Goal: Task Accomplishment & Management: Use online tool/utility

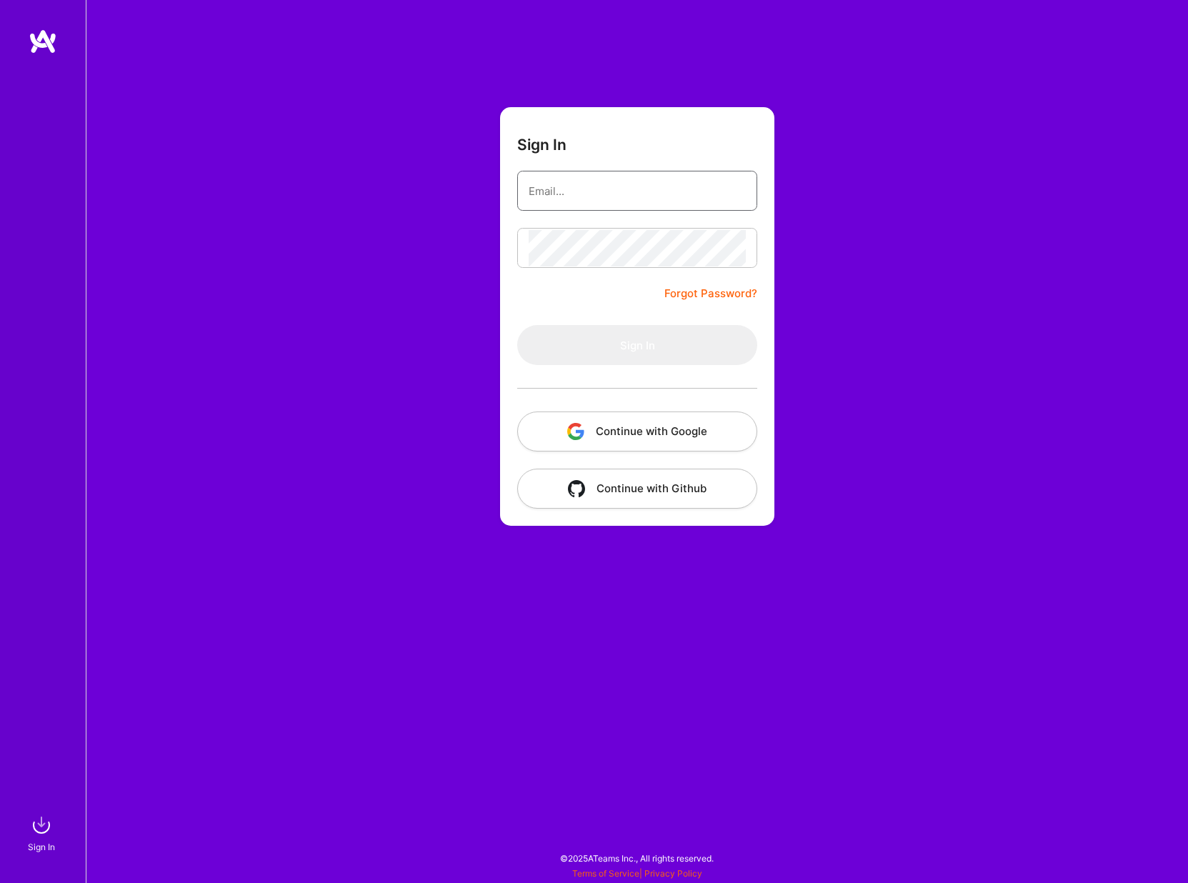
type input "[EMAIL_ADDRESS][DOMAIN_NAME]"
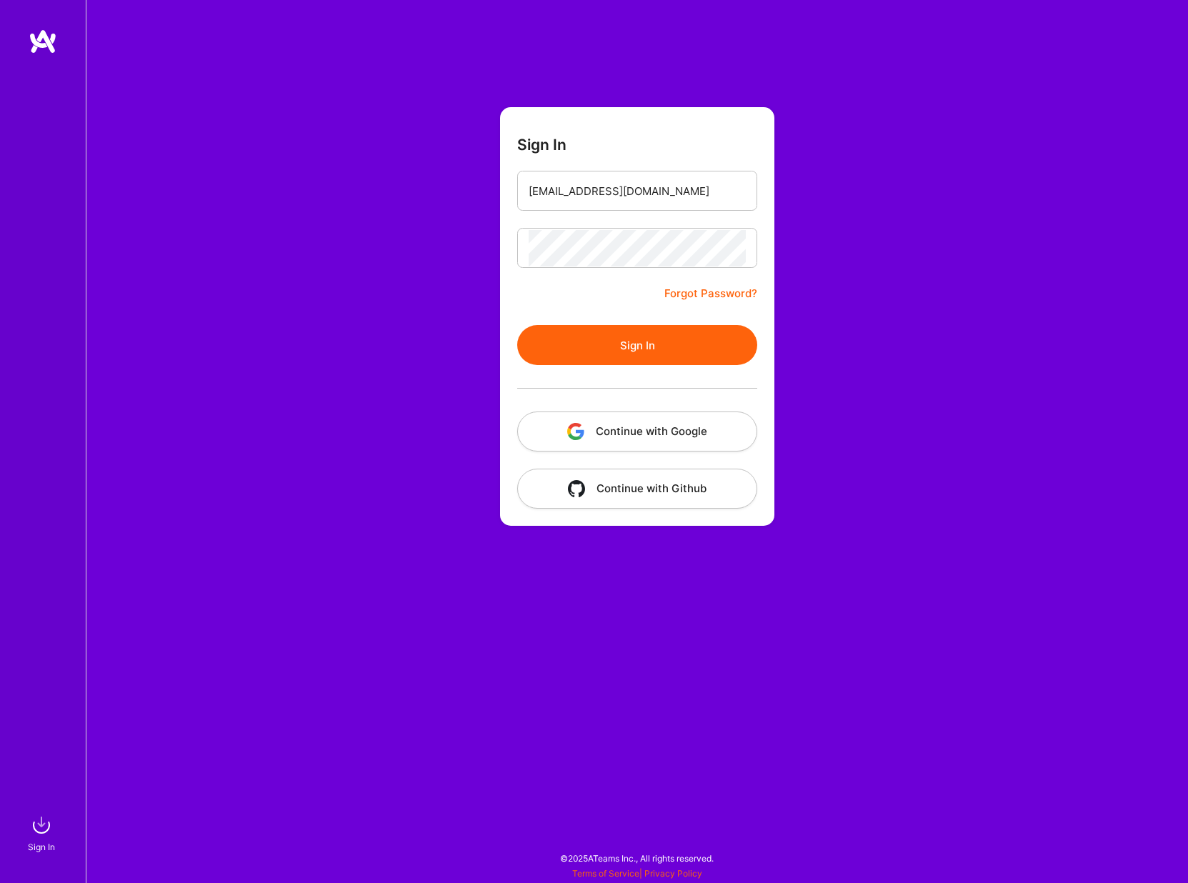
click at [658, 330] on button "Sign In" at bounding box center [637, 345] width 240 height 40
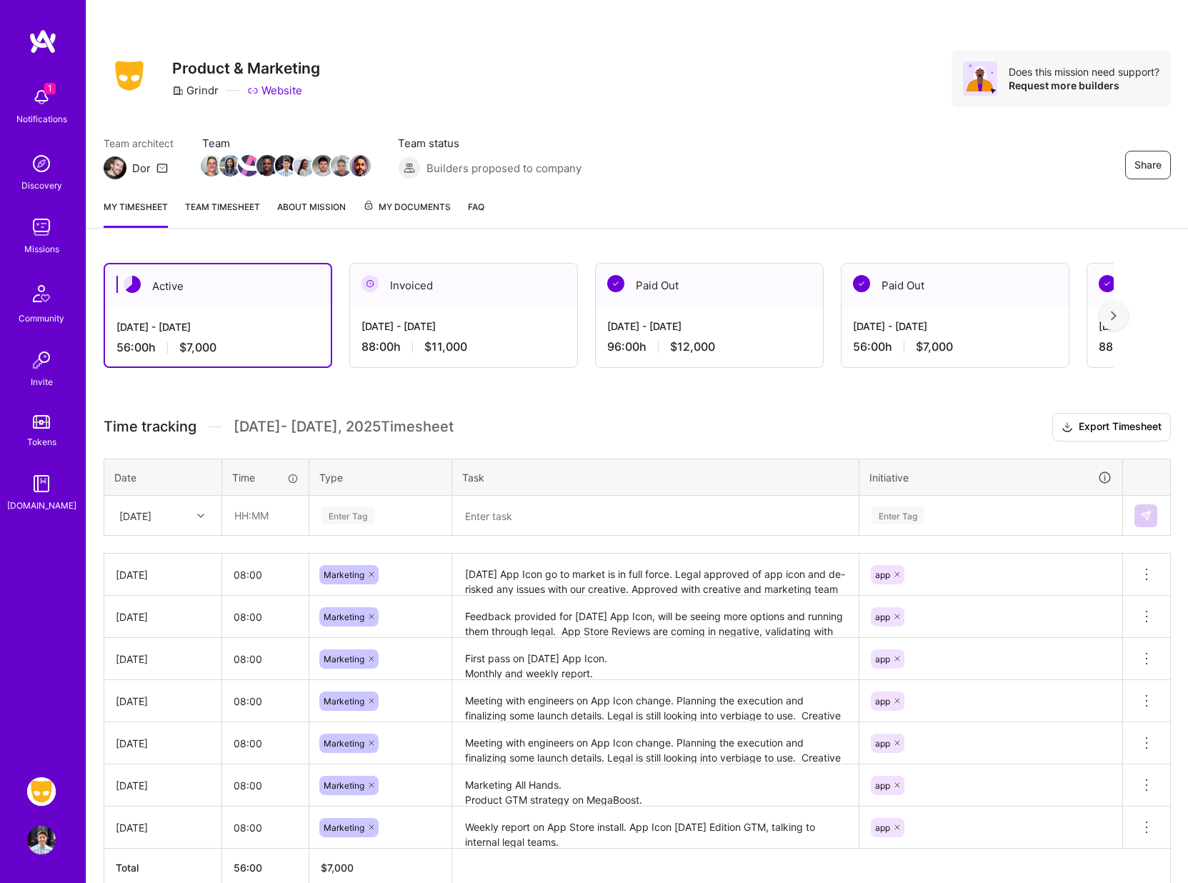
click at [205, 520] on div at bounding box center [203, 516] width 22 height 19
click at [174, 735] on div "[DATE]" at bounding box center [163, 738] width 116 height 26
click at [243, 524] on input "text" at bounding box center [265, 516] width 85 height 38
type input "08:00"
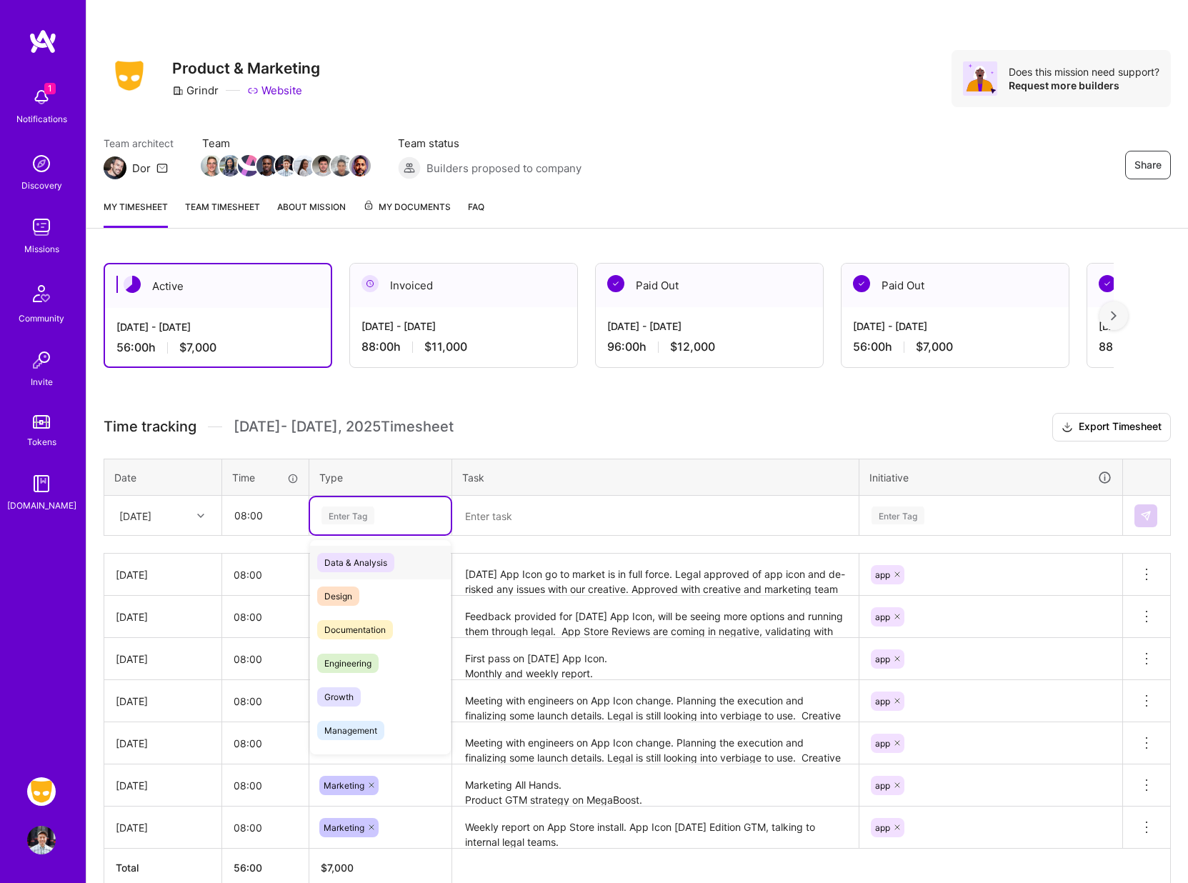
click at [329, 514] on div "Enter Tag" at bounding box center [348, 516] width 53 height 22
click at [354, 710] on span "Marketing" at bounding box center [344, 716] width 55 height 19
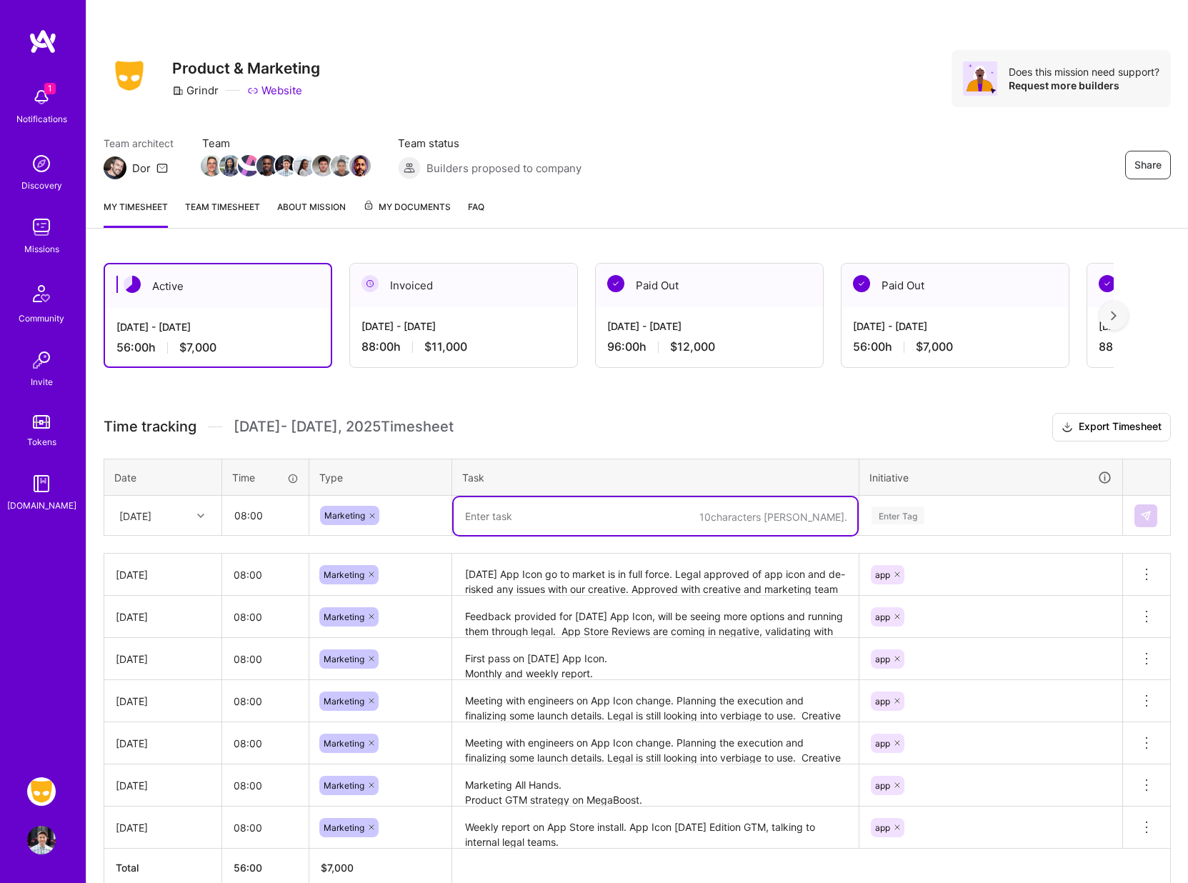
click at [512, 527] on textarea at bounding box center [656, 516] width 404 height 38
click at [543, 522] on textarea at bounding box center [656, 516] width 404 height 38
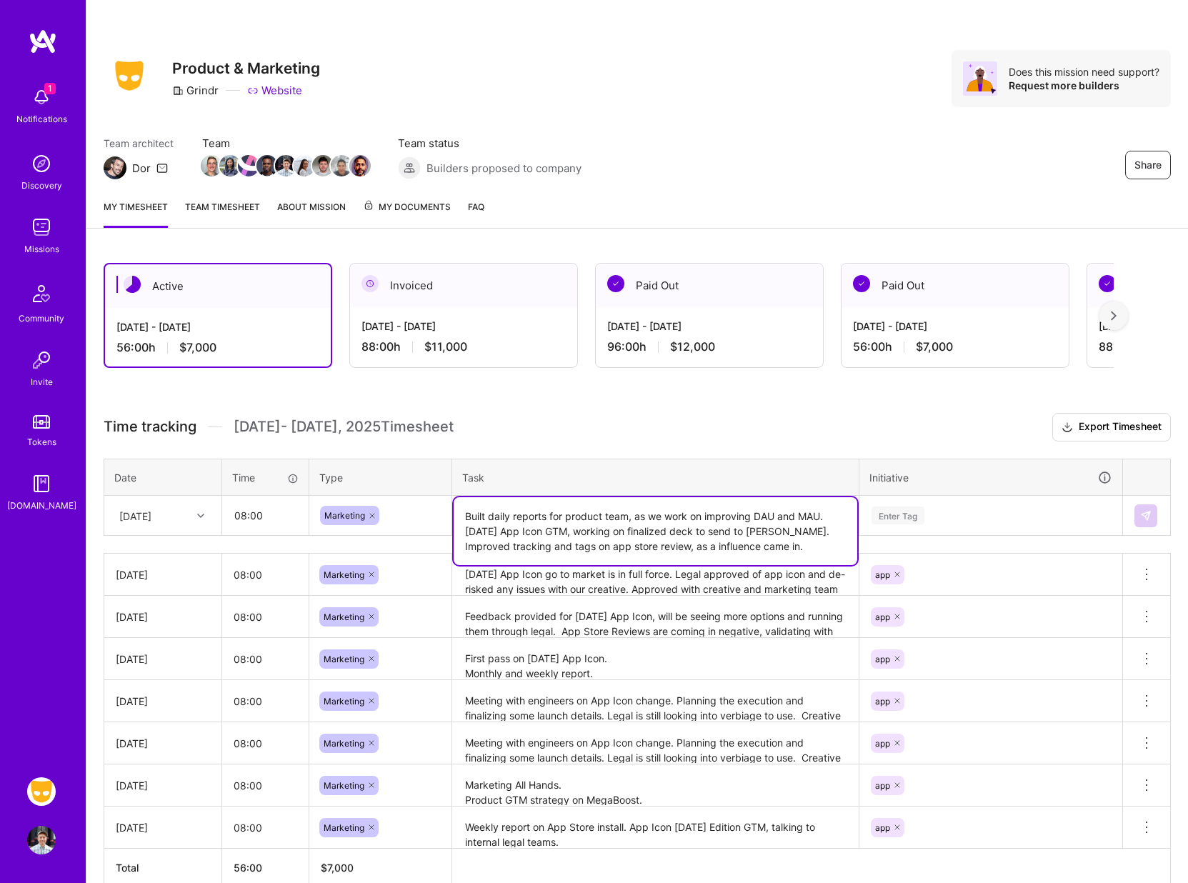
type textarea "Built daily reports for product team, as we work on improving DAU and MAU. [DAT…"
click at [901, 514] on div "Enter Tag" at bounding box center [898, 516] width 53 height 22
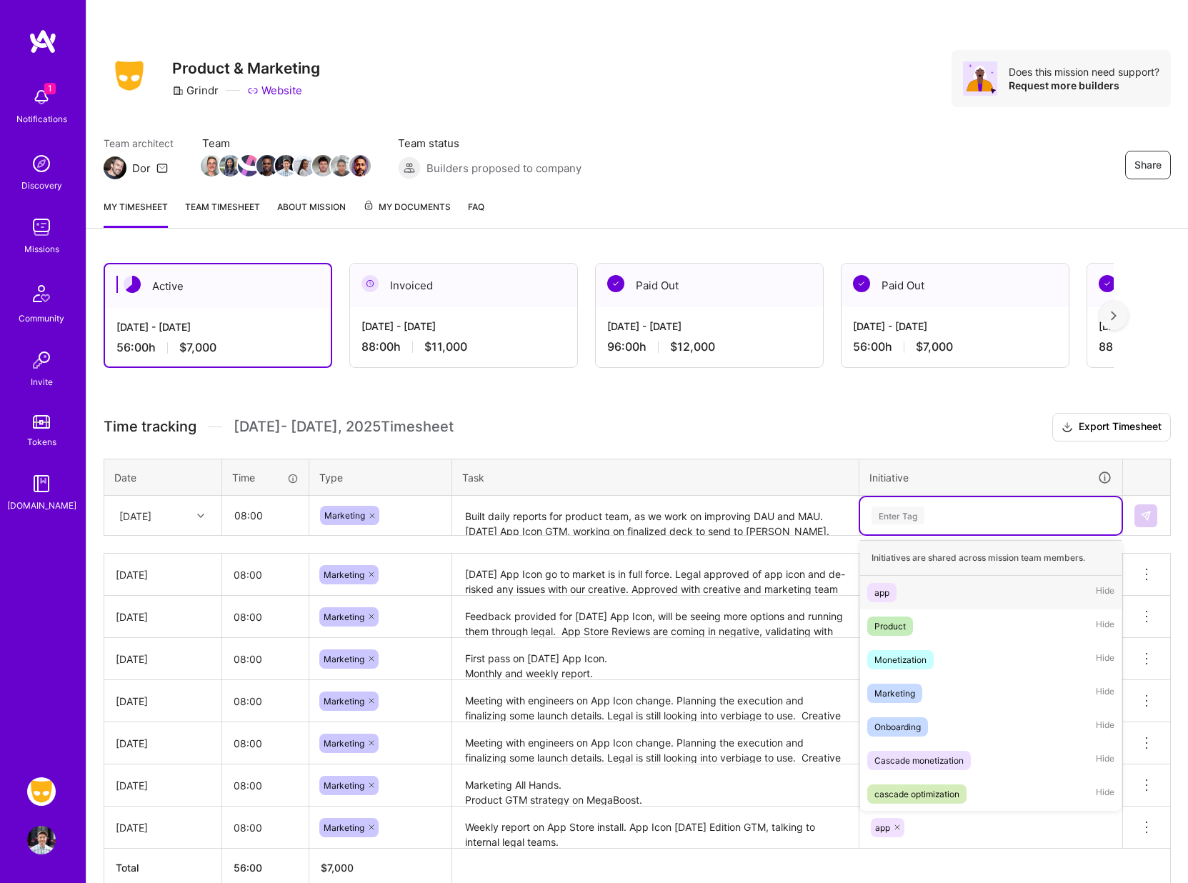
click at [887, 593] on div "app" at bounding box center [882, 592] width 15 height 15
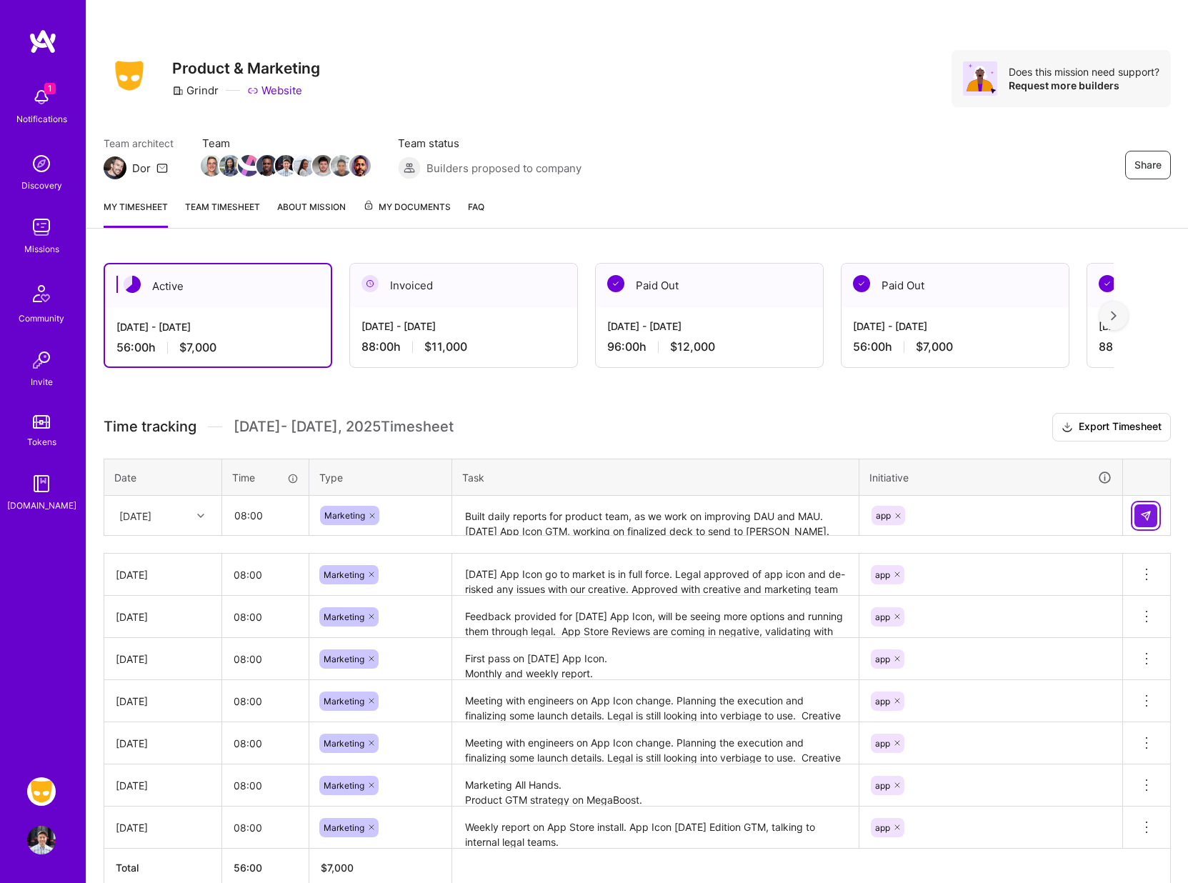
click at [1141, 516] on img at bounding box center [1146, 515] width 11 height 11
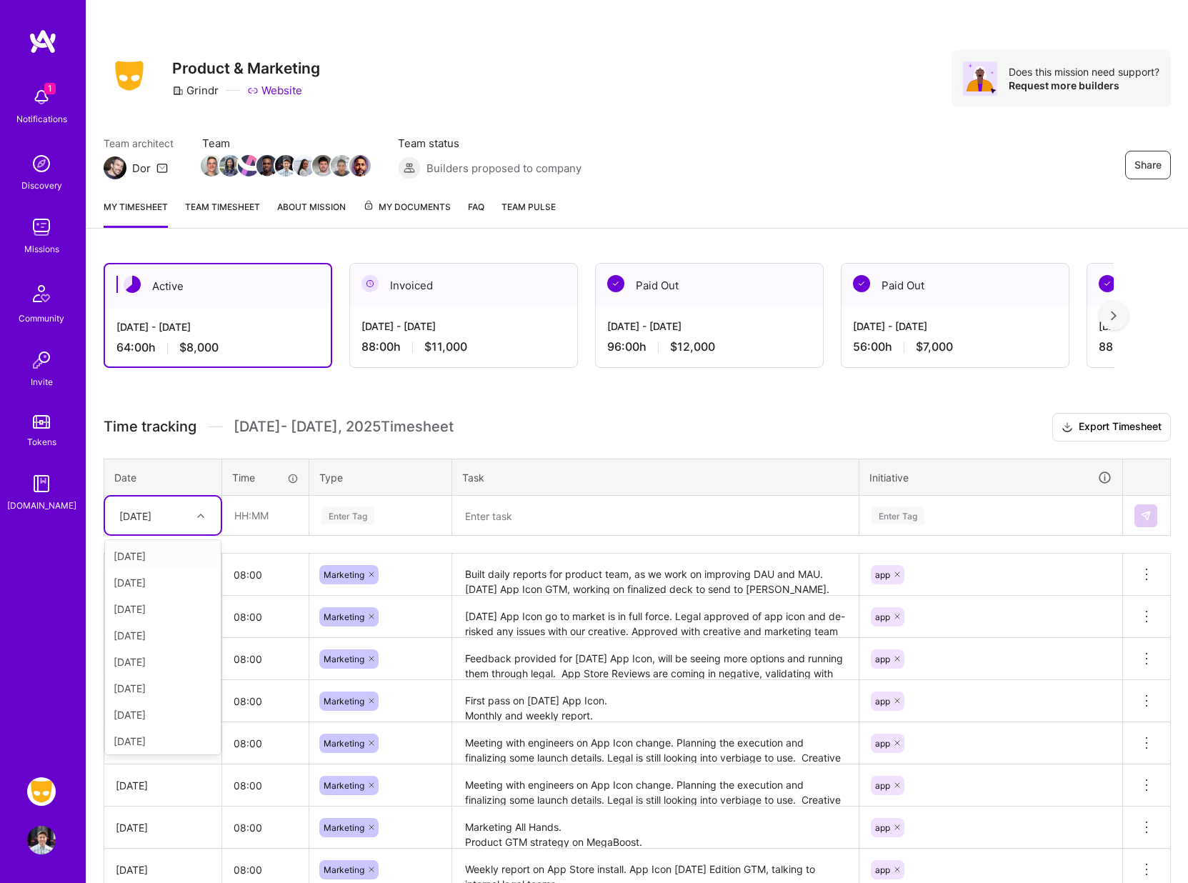
click at [160, 524] on div "[DATE]" at bounding box center [151, 516] width 79 height 24
click at [138, 737] on div "[DATE]" at bounding box center [163, 738] width 116 height 26
click at [263, 512] on input "text" at bounding box center [265, 516] width 85 height 38
type input "08:00"
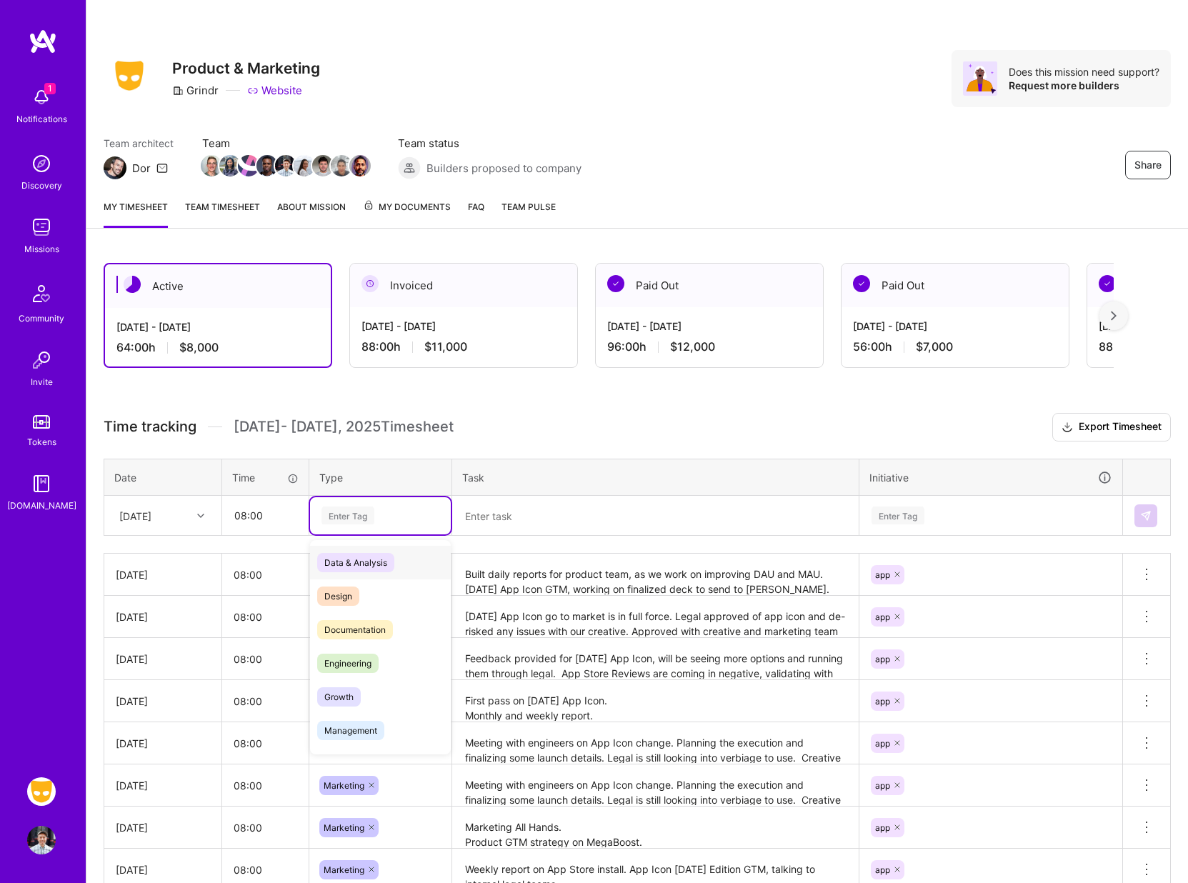
click at [355, 512] on div "Enter Tag" at bounding box center [348, 516] width 53 height 22
click at [348, 690] on span "Marketing" at bounding box center [344, 690] width 55 height 19
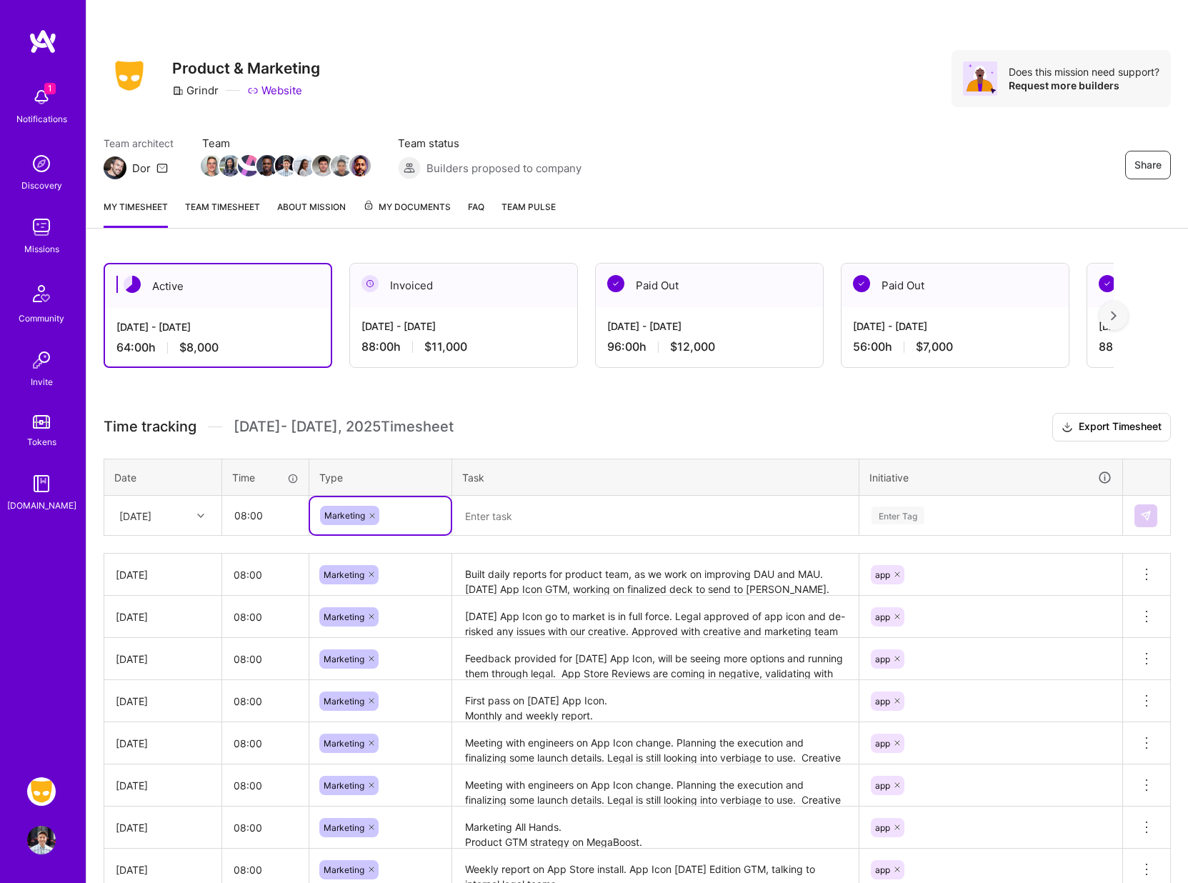
click at [493, 517] on textarea at bounding box center [656, 516] width 404 height 38
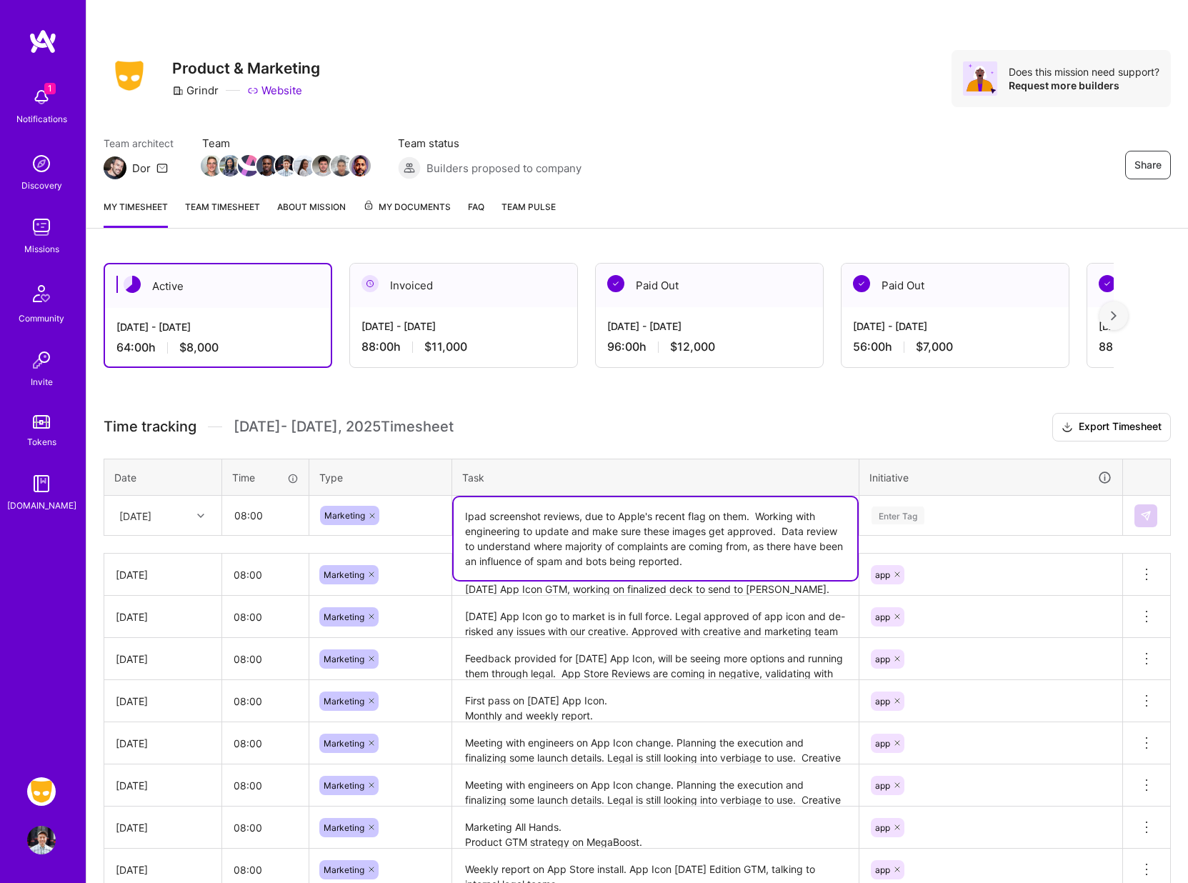
type textarea "Ipad screenshot reviews, due to Apple's recent flag on them. Working with engin…"
click at [911, 512] on div "Enter Tag" at bounding box center [898, 516] width 53 height 22
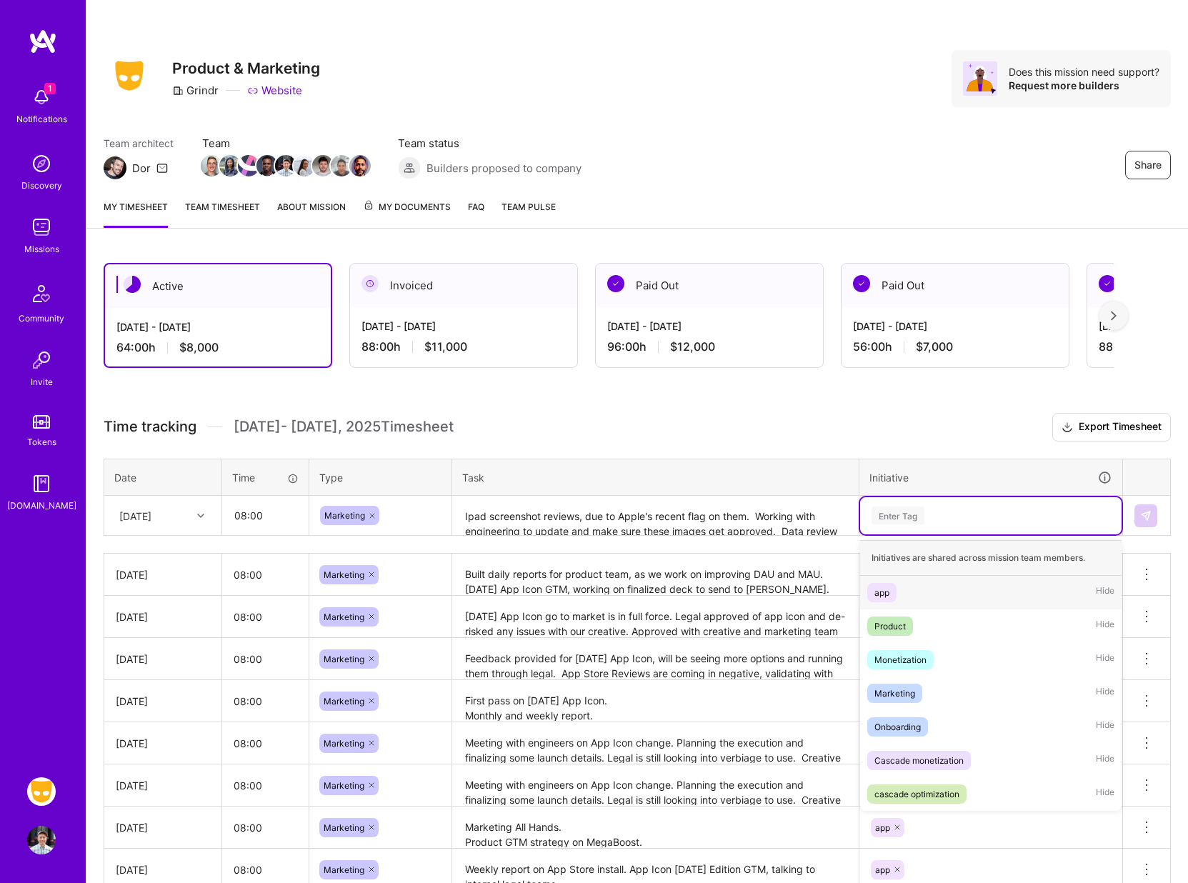
click at [884, 597] on div "app" at bounding box center [882, 592] width 15 height 15
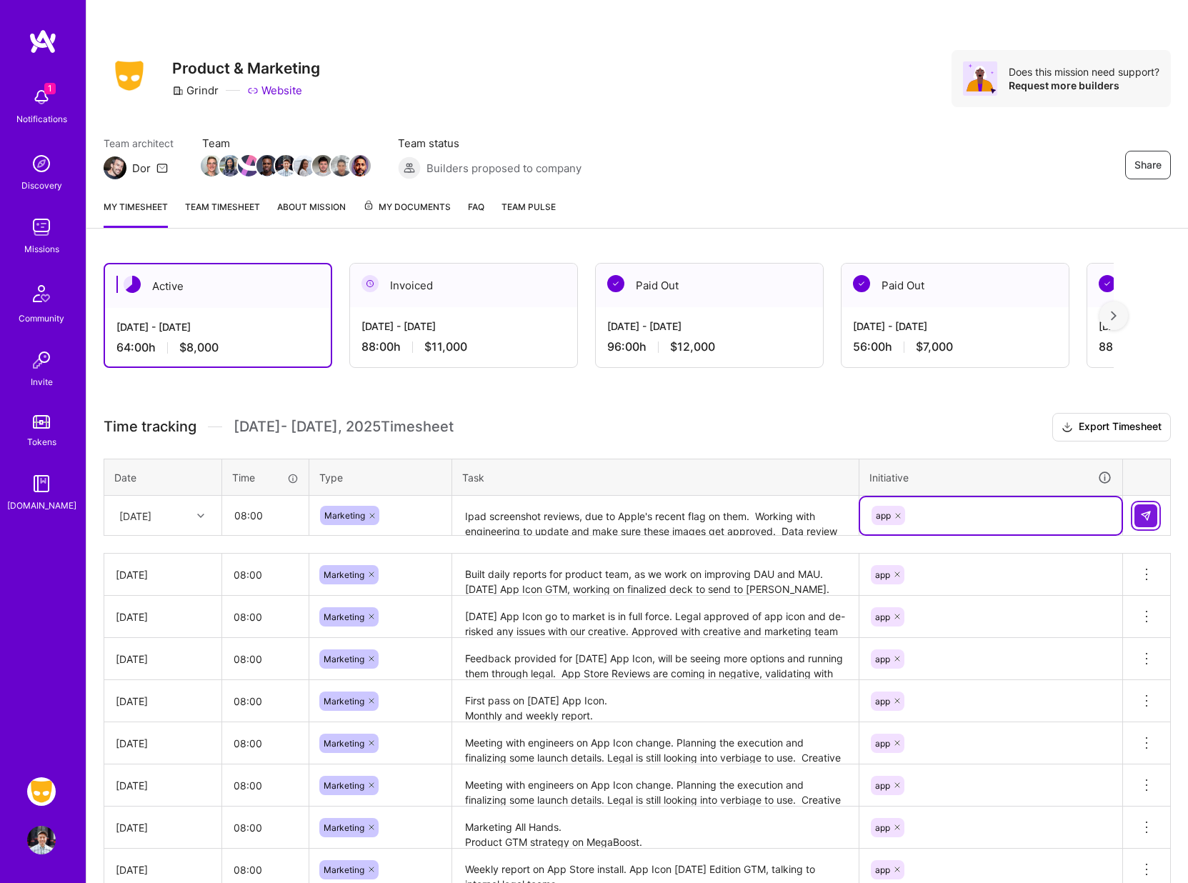
click at [1150, 516] on img at bounding box center [1146, 515] width 11 height 11
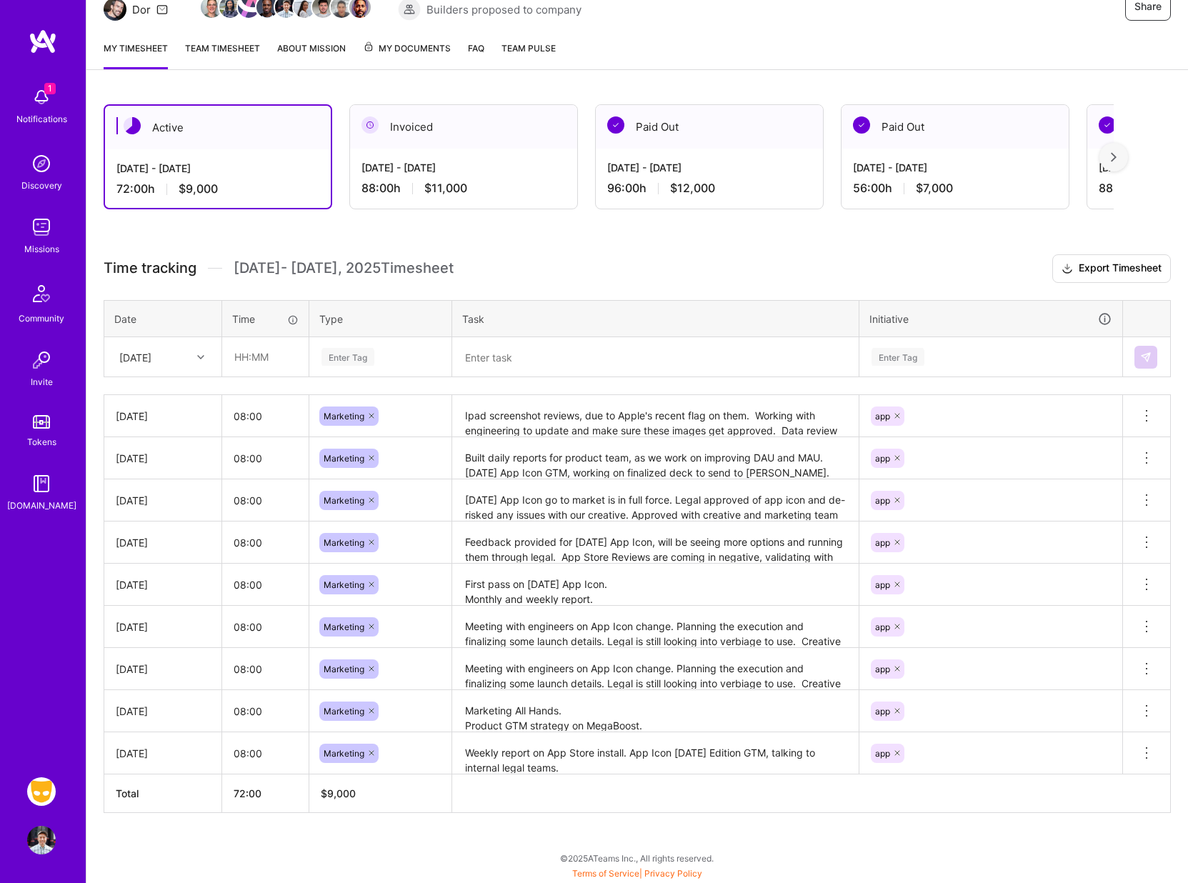
scroll to position [0, 0]
